Goal: Information Seeking & Learning: Learn about a topic

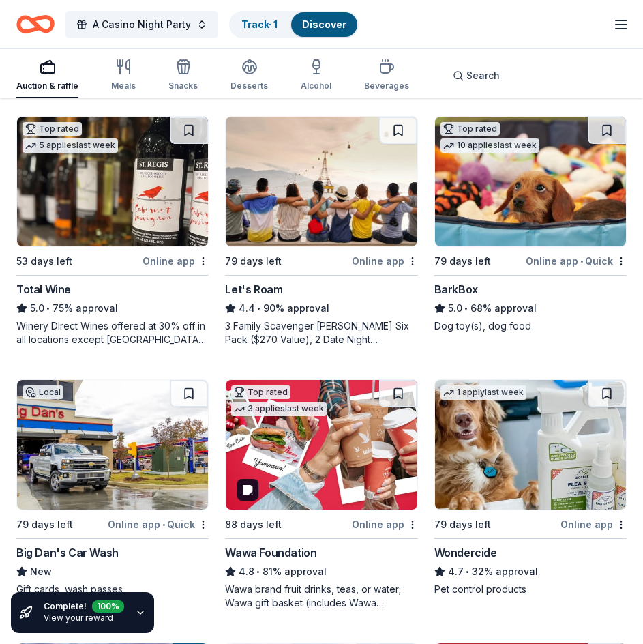
scroll to position [923, 0]
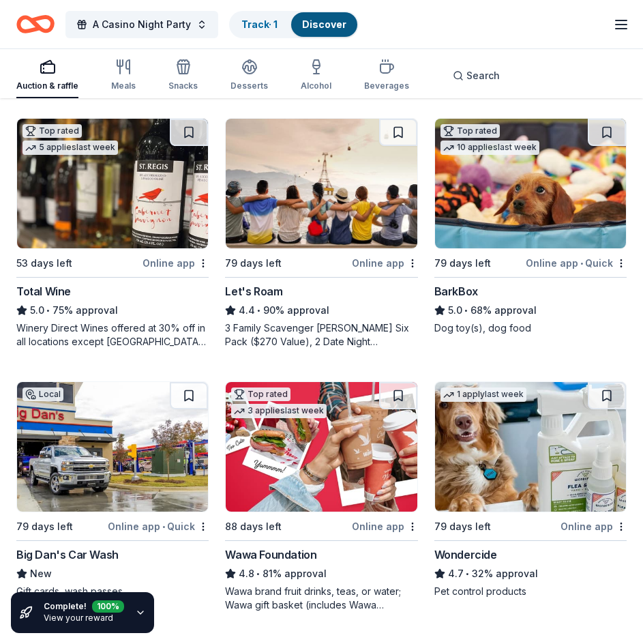
click at [194, 341] on div "Winery Direct Wines offered at 30% off in all locations except [GEOGRAPHIC_DATA…" at bounding box center [112, 334] width 192 height 27
